Goal: Transaction & Acquisition: Purchase product/service

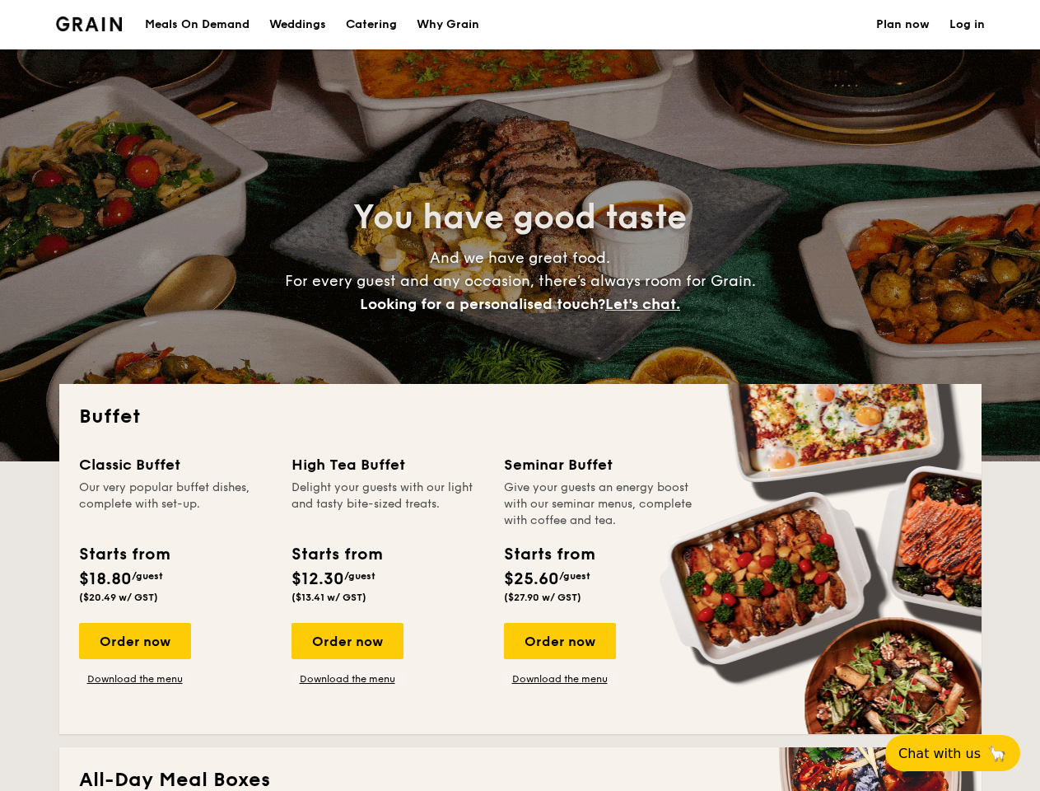
select select
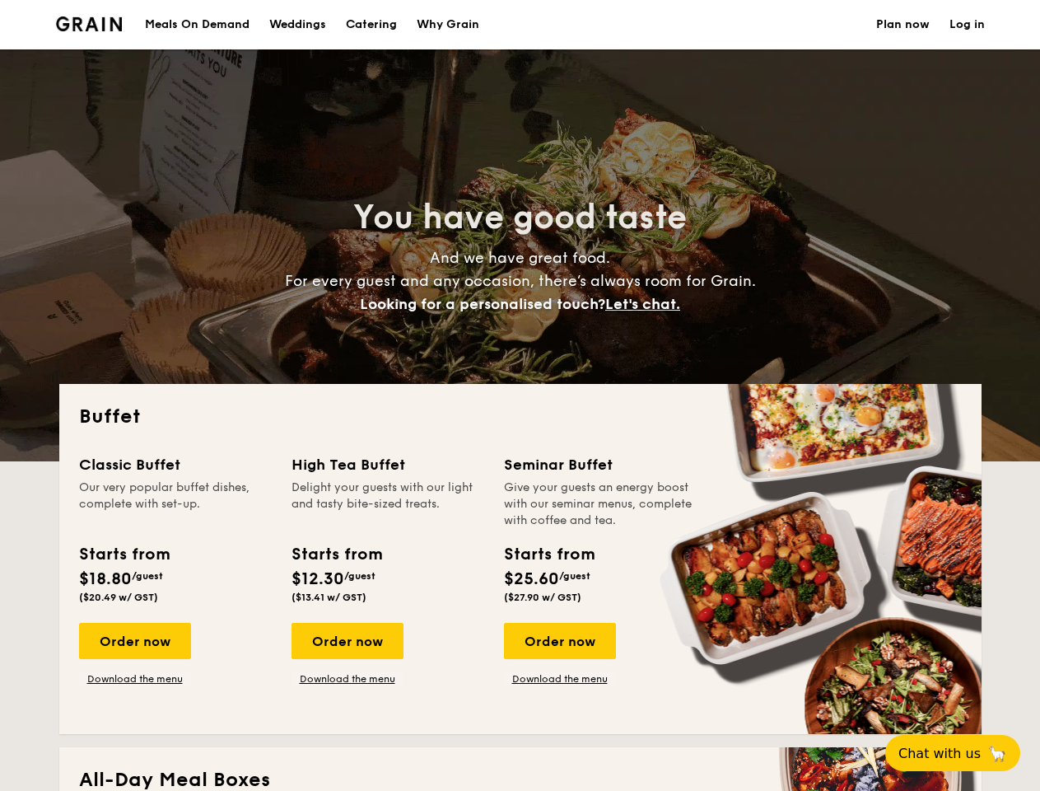
click at [520, 395] on div "Buffet Classic Buffet Our very popular buffet dishes, complete with set-up. Sta…" at bounding box center [520, 559] width 922 height 350
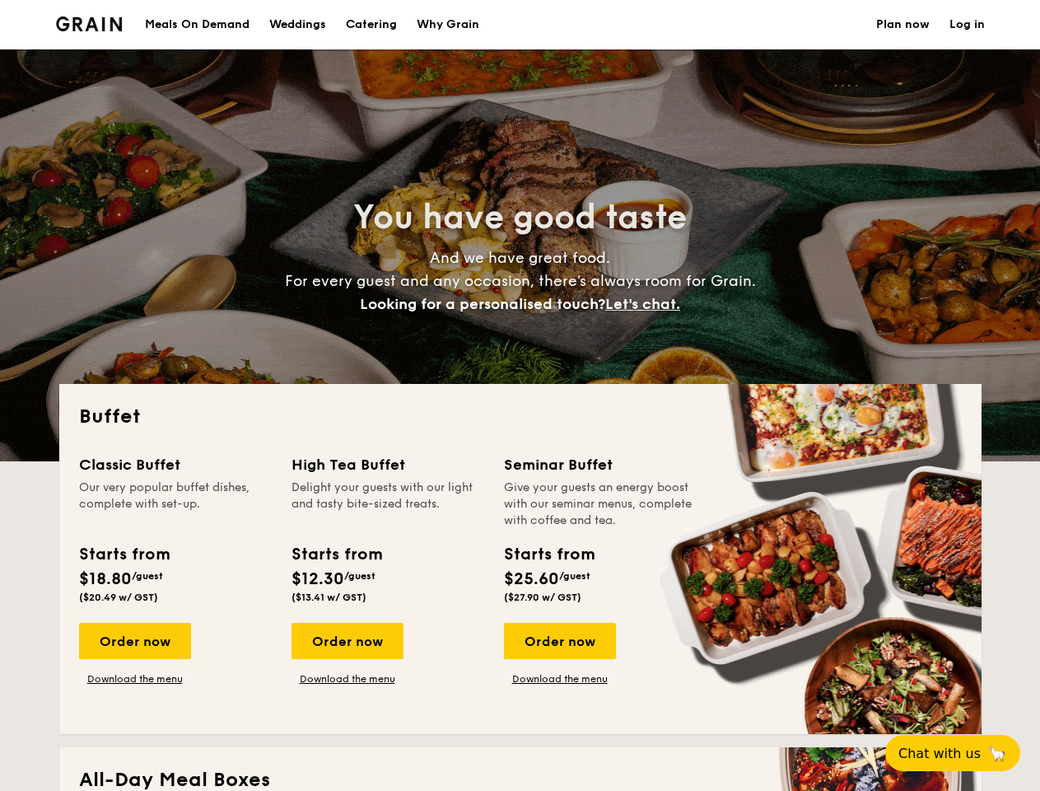
click at [967, 25] on link "Log in" at bounding box center [966, 24] width 35 height 49
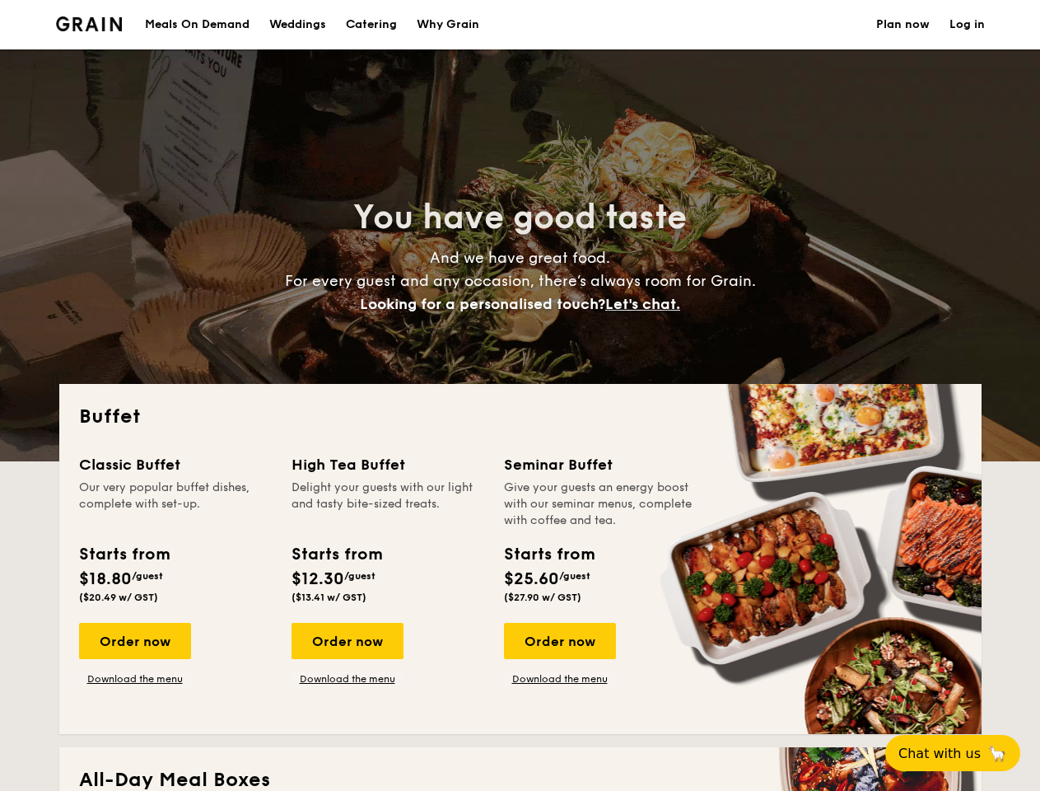
click at [647, 304] on span "Let's chat." at bounding box center [642, 304] width 75 height 18
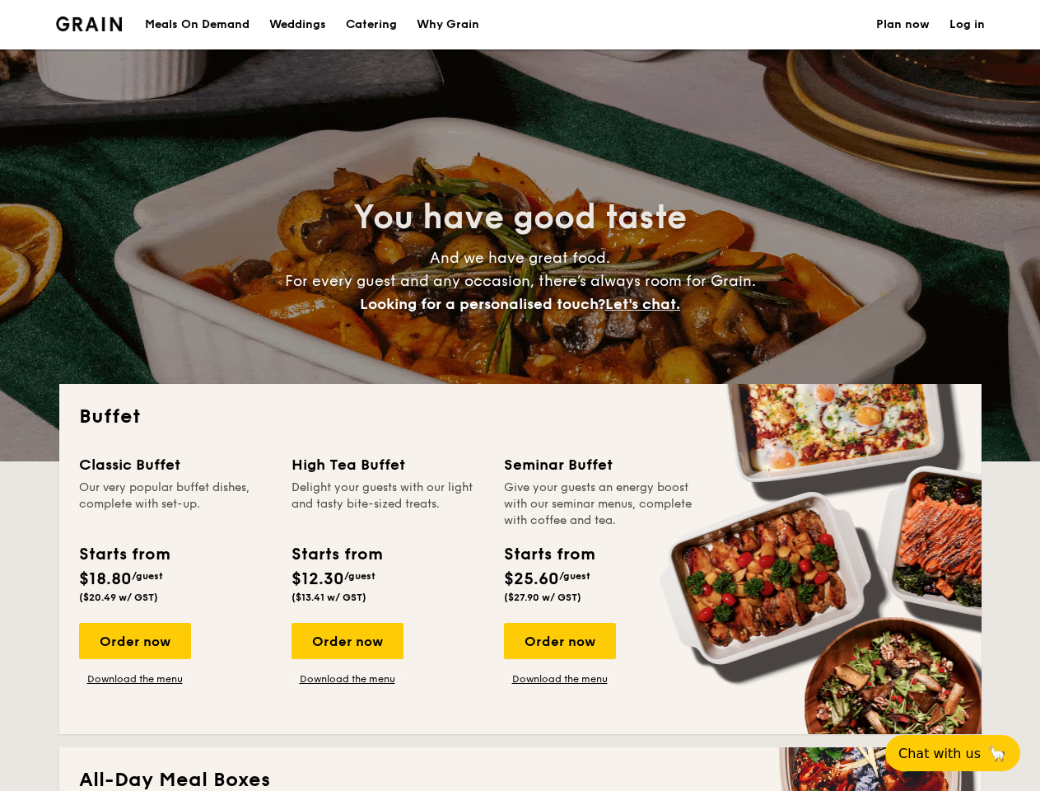
click at [134, 641] on div "Order now" at bounding box center [135, 641] width 112 height 36
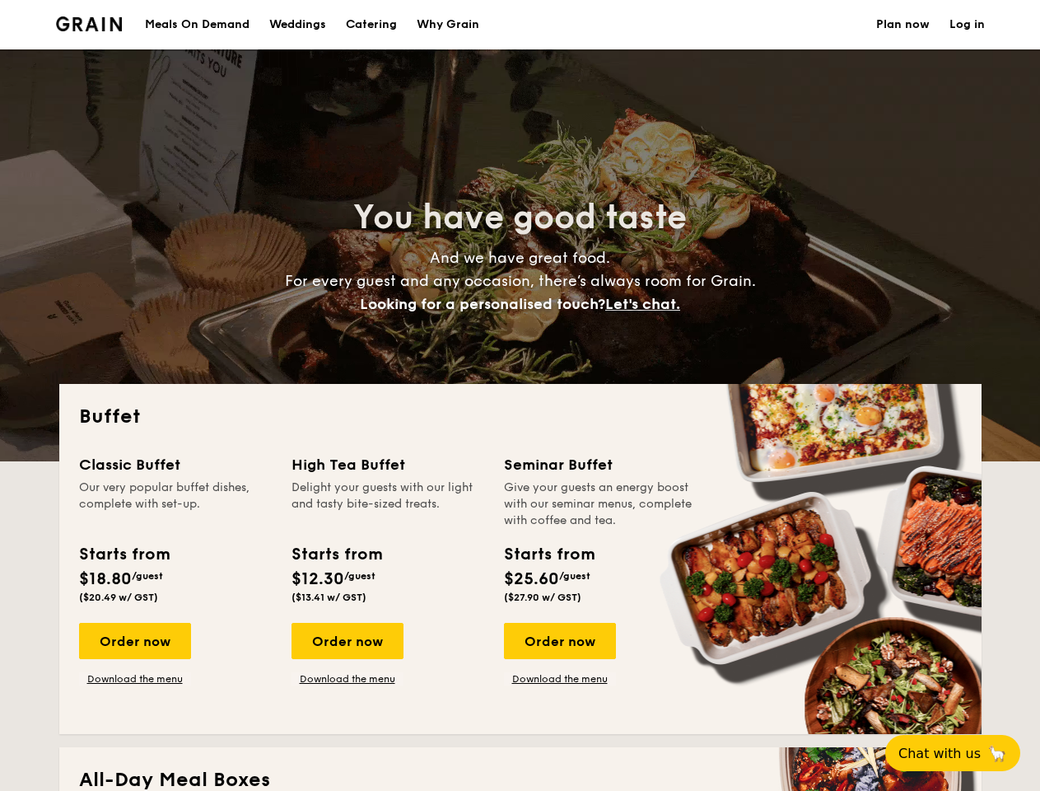
click at [347, 641] on div "Order now" at bounding box center [348, 641] width 112 height 36
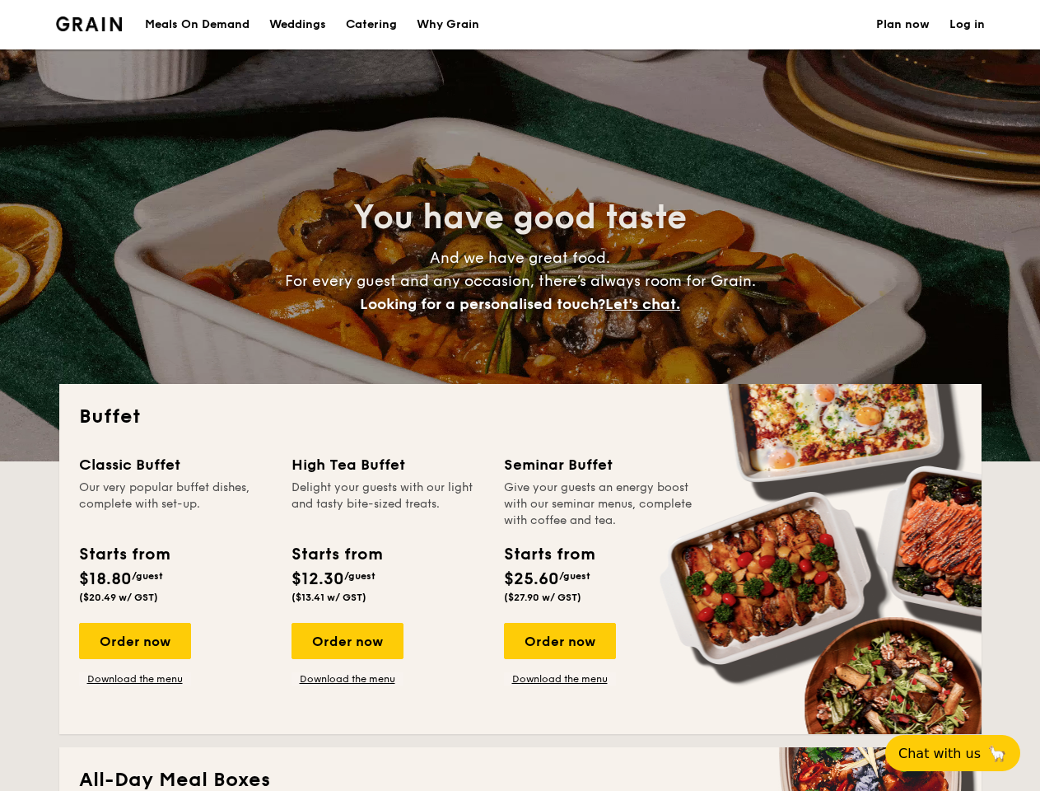
click at [559, 641] on div "Order now" at bounding box center [560, 641] width 112 height 36
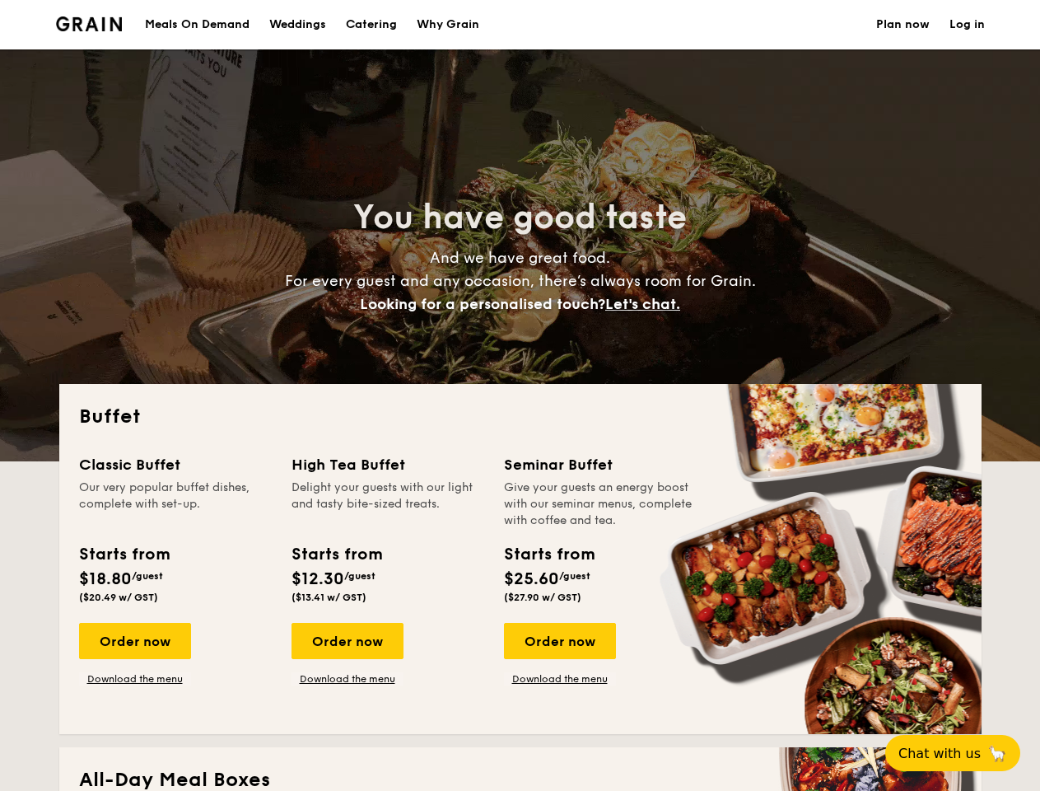
click at [962, 753] on span "Chat with us" at bounding box center [939, 753] width 82 height 16
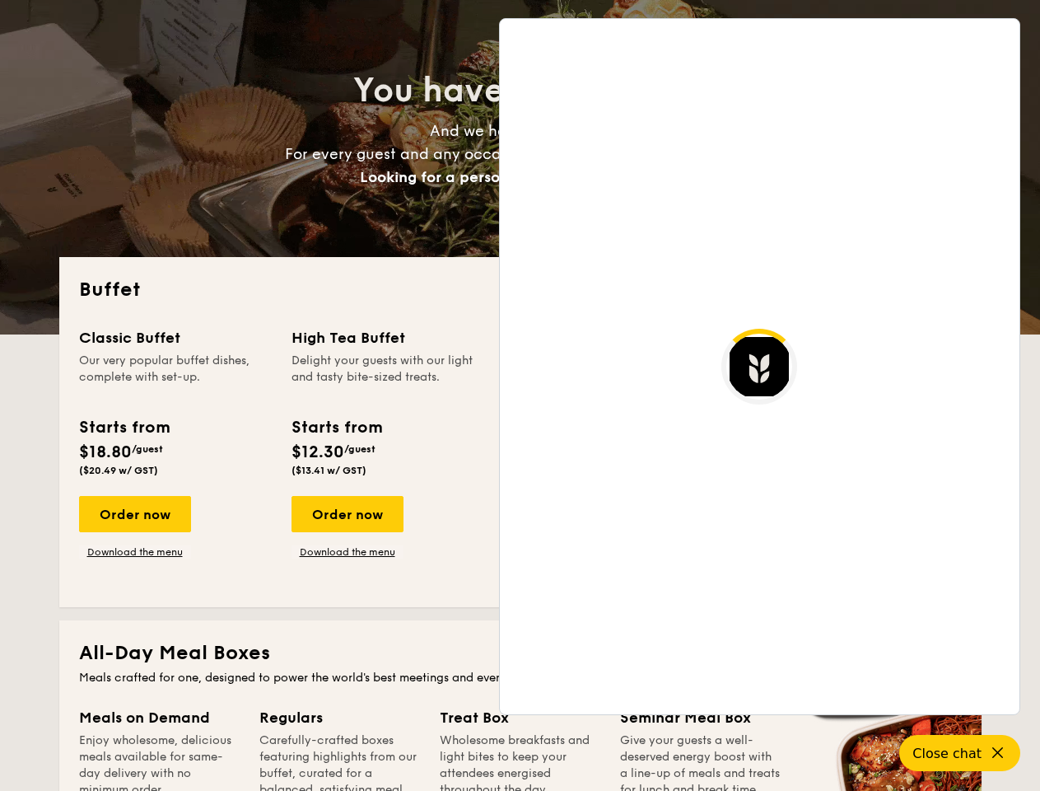
scroll to position [2826, 0]
